Goal: Task Accomplishment & Management: Use online tool/utility

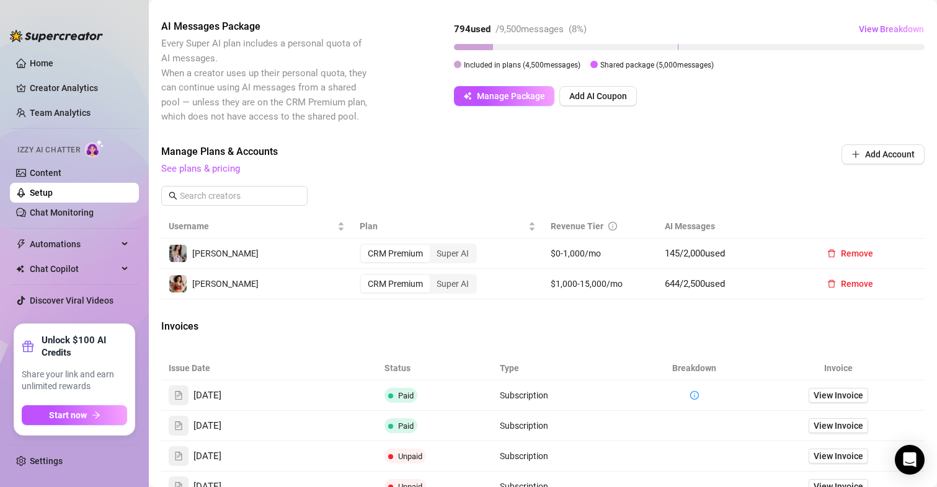
scroll to position [219, 0]
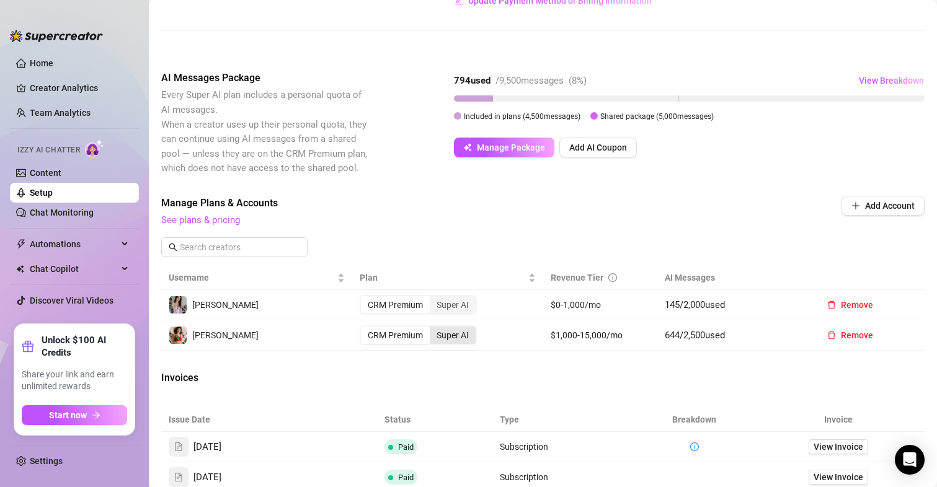
click at [456, 335] on div "Super AI" at bounding box center [453, 335] width 46 height 17
click at [433, 328] on input "Super AI" at bounding box center [433, 328] width 0 height 0
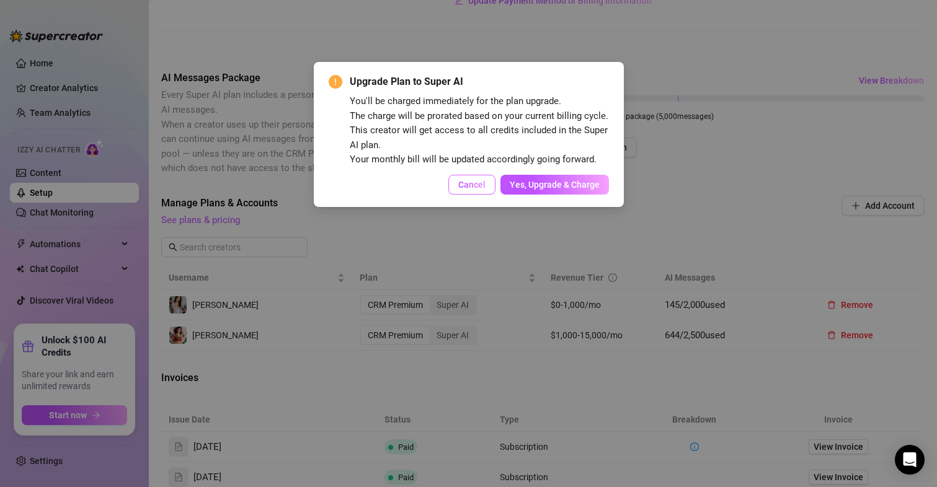
click at [474, 184] on span "Cancel" at bounding box center [471, 185] width 27 height 10
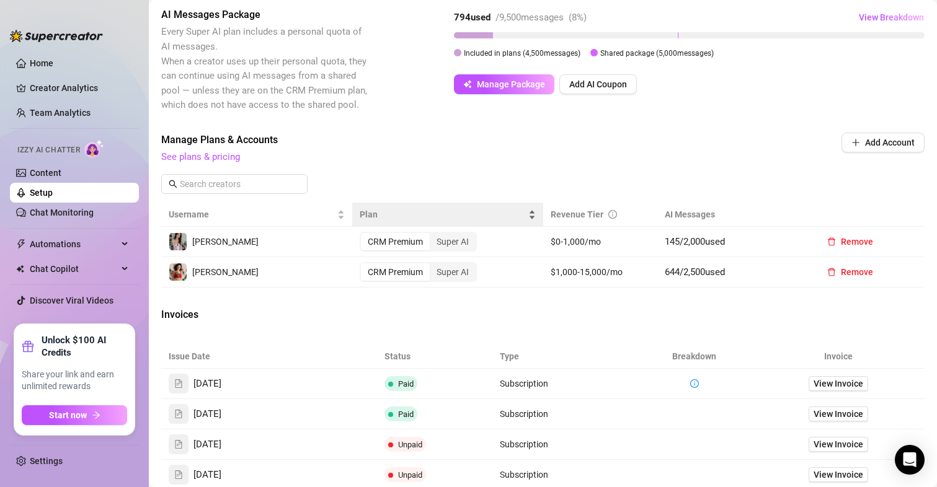
scroll to position [343, 0]
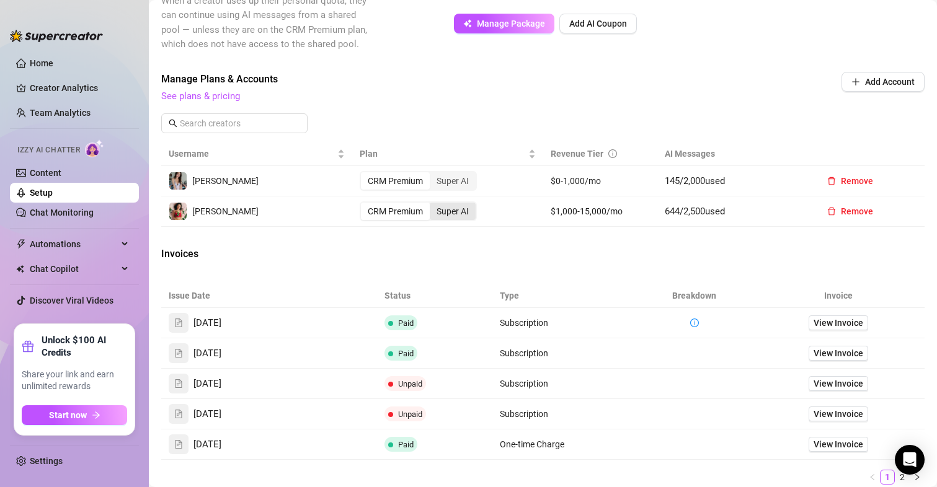
click at [456, 214] on div "Super AI" at bounding box center [453, 211] width 46 height 17
click at [433, 205] on input "Super AI" at bounding box center [433, 205] width 0 height 0
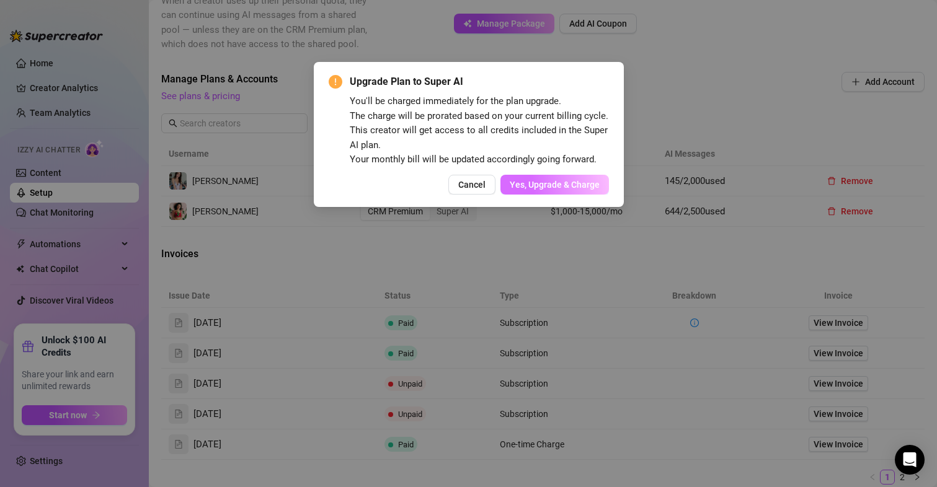
click at [574, 180] on span "Yes, Upgrade & Charge" at bounding box center [554, 185] width 90 height 10
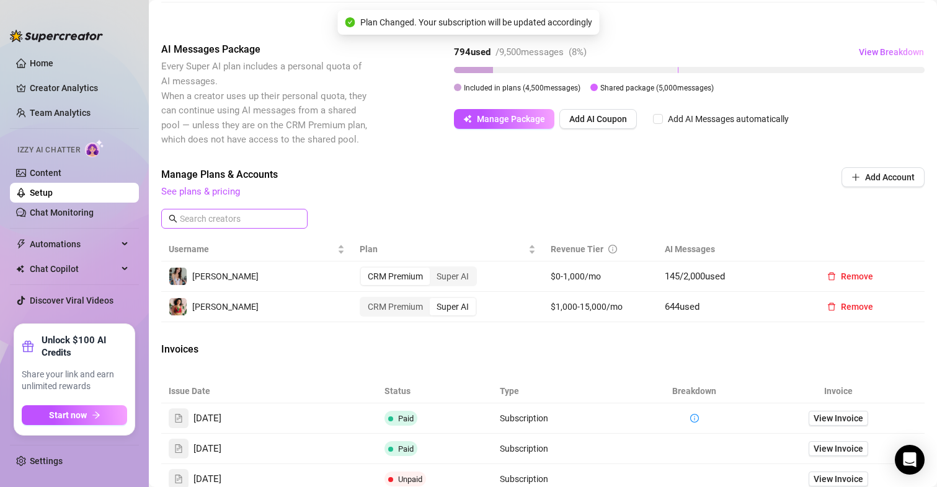
scroll to position [219, 0]
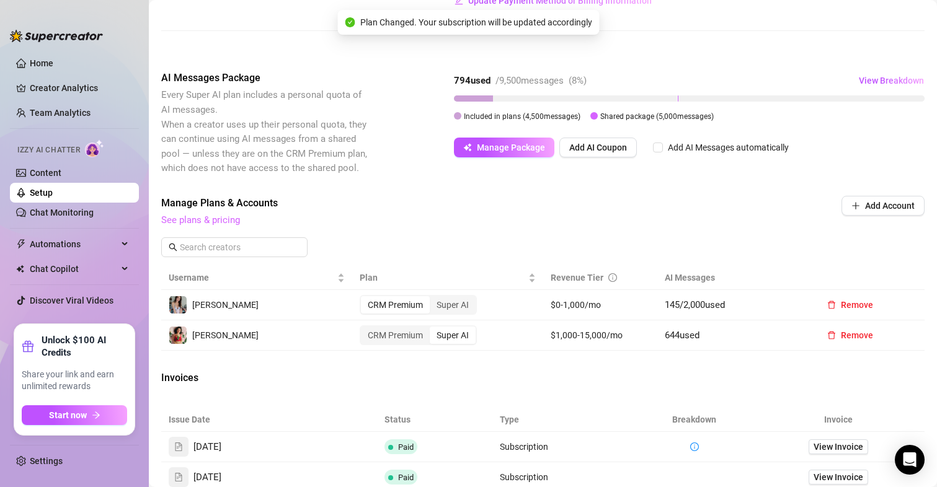
click at [211, 216] on link "See plans & pricing" at bounding box center [200, 219] width 79 height 11
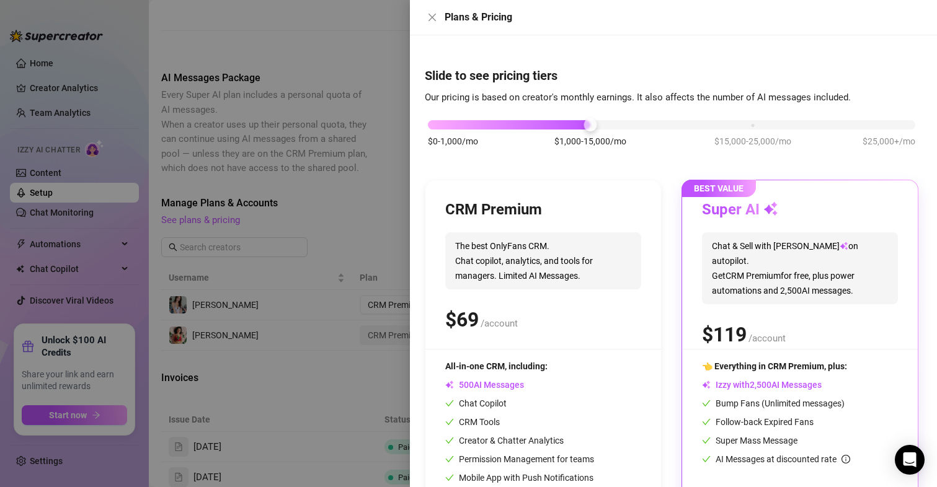
scroll to position [63, 0]
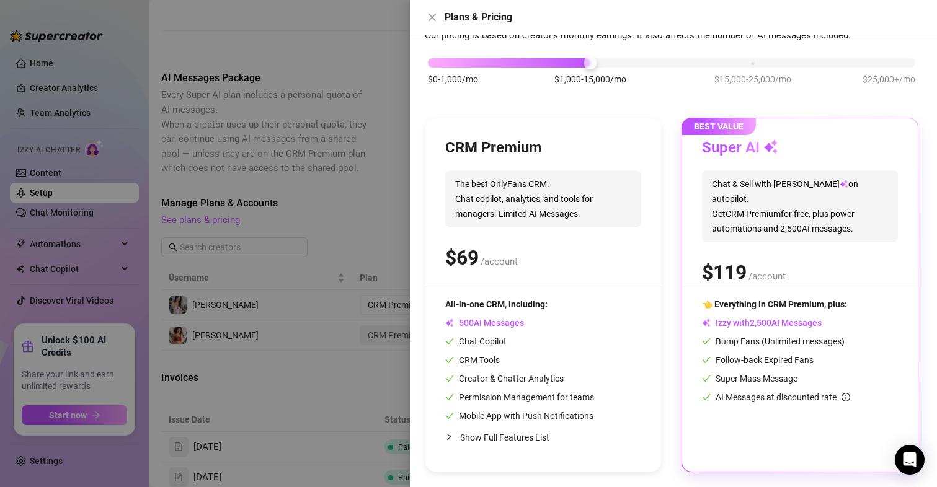
click at [297, 108] on div at bounding box center [468, 243] width 937 height 487
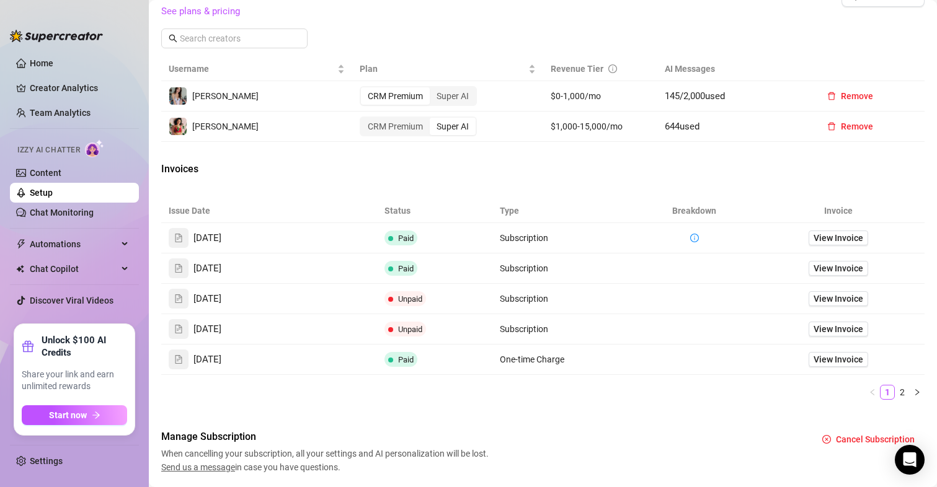
scroll to position [434, 0]
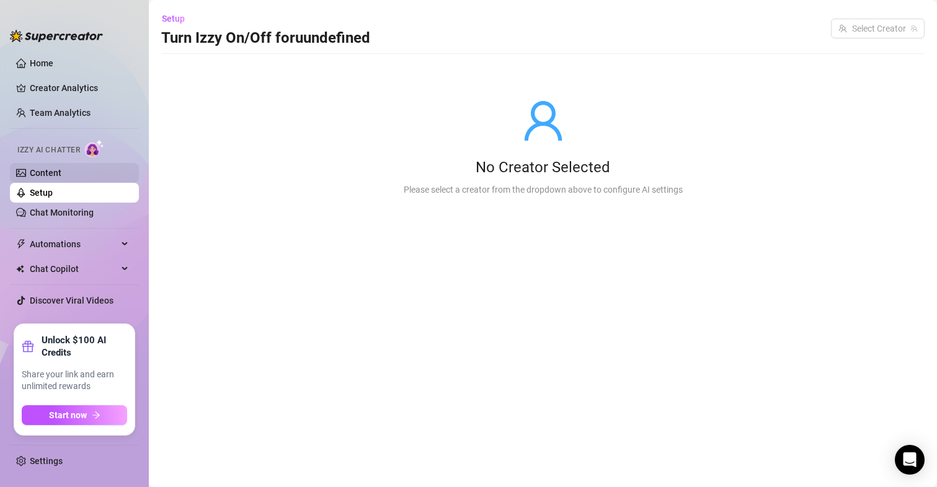
click at [55, 170] on link "Content" at bounding box center [46, 173] width 32 height 10
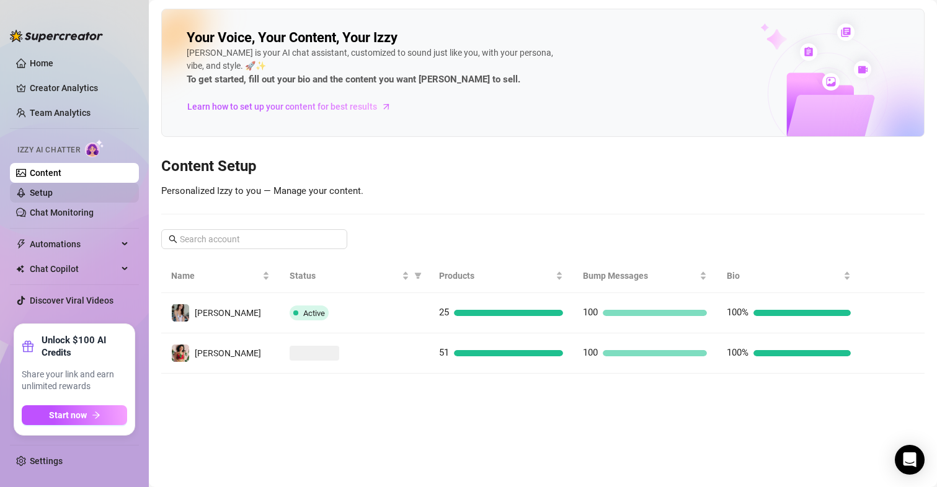
click at [49, 189] on link "Setup" at bounding box center [41, 193] width 23 height 10
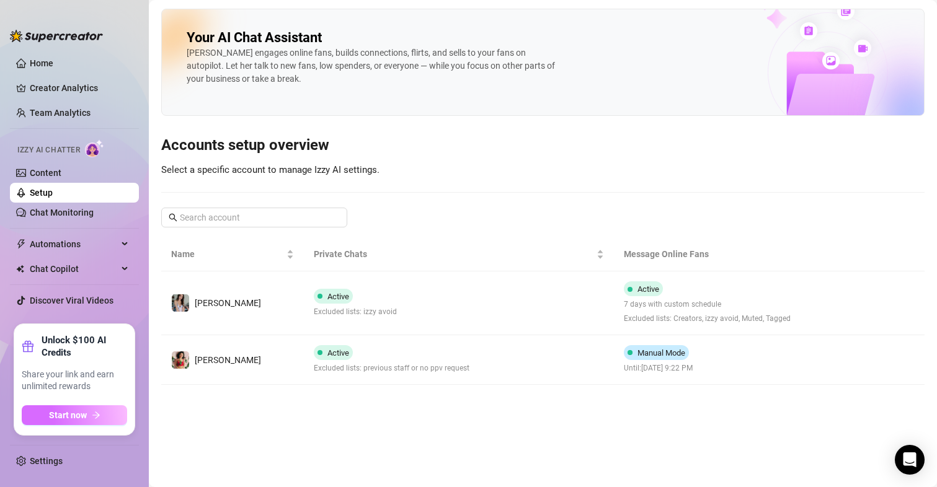
click at [73, 421] on button "Start now" at bounding box center [74, 415] width 105 height 20
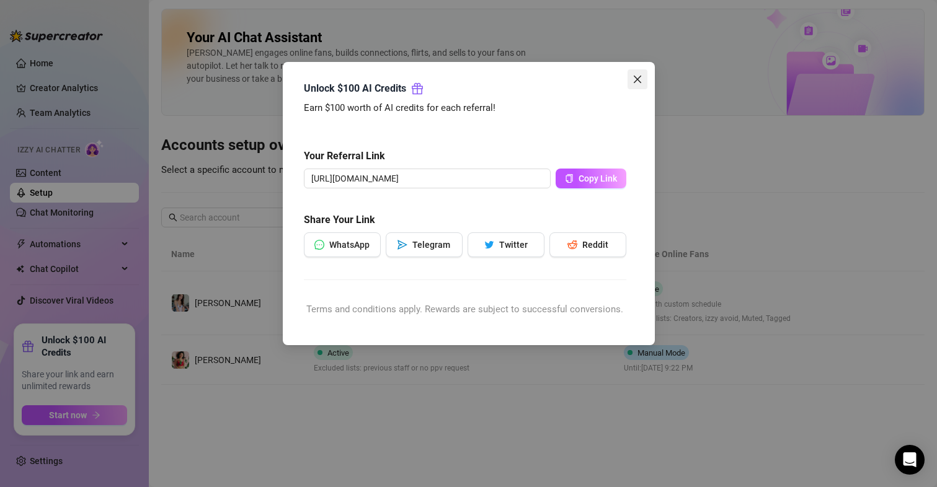
click at [641, 86] on button "Close" at bounding box center [637, 79] width 20 height 20
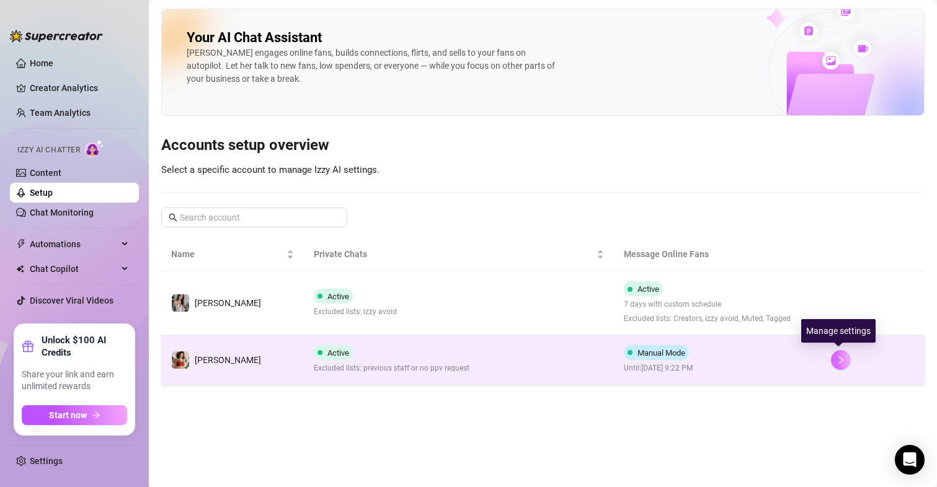
click at [836, 363] on icon "right" at bounding box center [840, 360] width 9 height 9
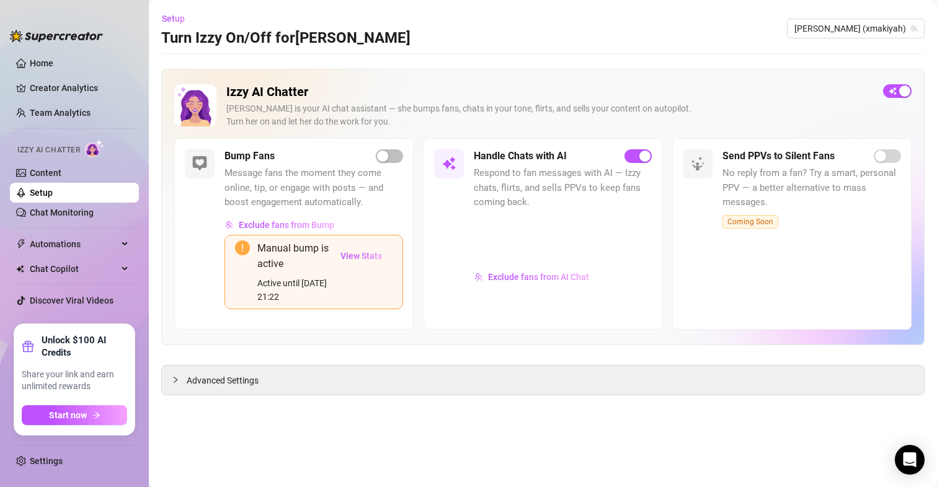
click at [221, 296] on div "Bump Fans Message fans the moment they come online, tip, or engage with posts —…" at bounding box center [293, 234] width 239 height 192
click at [226, 387] on span "Advanced Settings" at bounding box center [223, 381] width 72 height 14
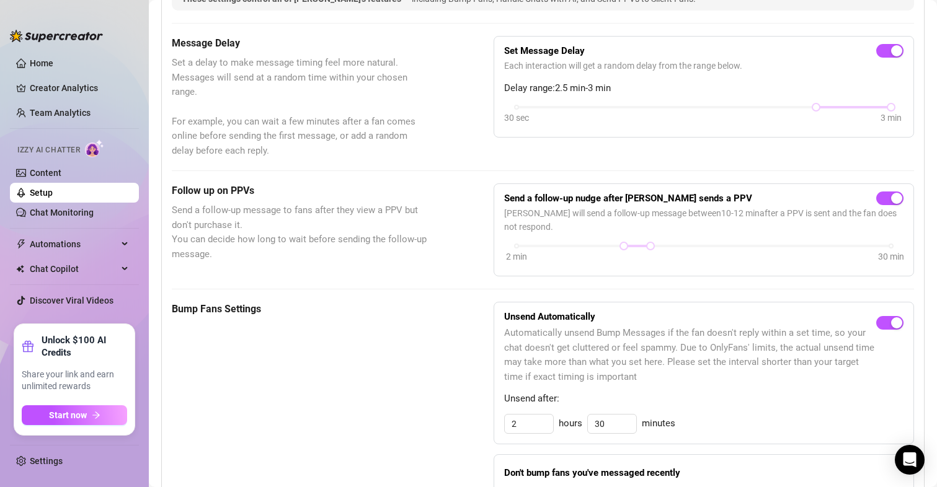
scroll to position [434, 0]
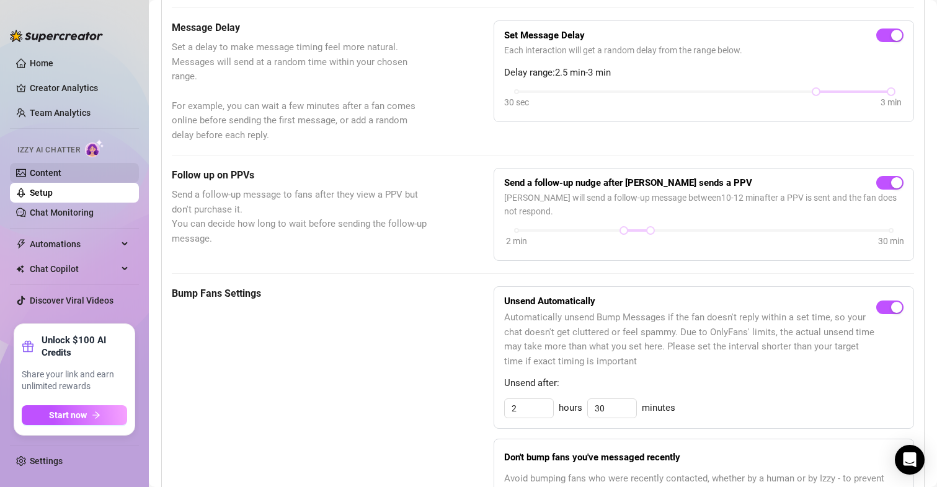
click at [50, 168] on link "Content" at bounding box center [46, 173] width 32 height 10
